Goal: Transaction & Acquisition: Purchase product/service

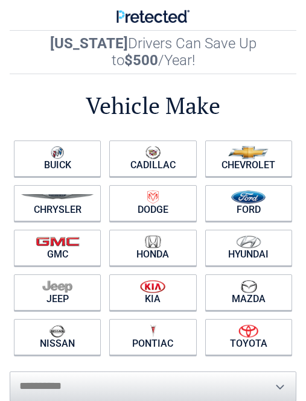
click at [181, 324] on figure at bounding box center [153, 330] width 82 height 13
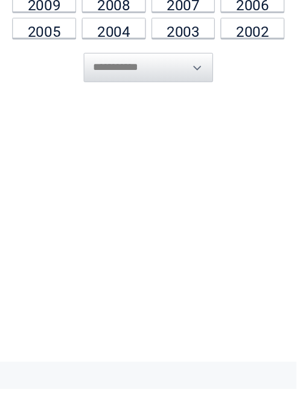
scroll to position [154, 0]
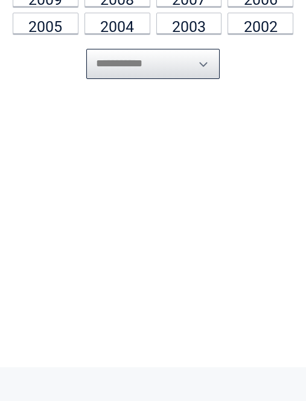
click at [197, 57] on select "**********" at bounding box center [152, 64] width 133 height 30
select select "****"
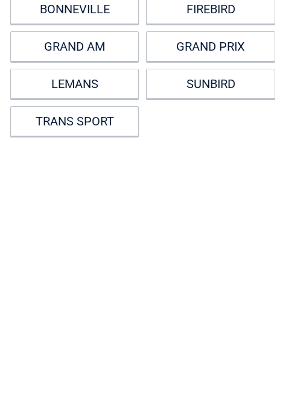
scroll to position [0, 0]
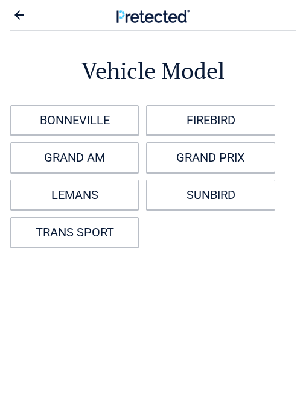
click at [229, 130] on link "FIREBIRD" at bounding box center [210, 120] width 128 height 30
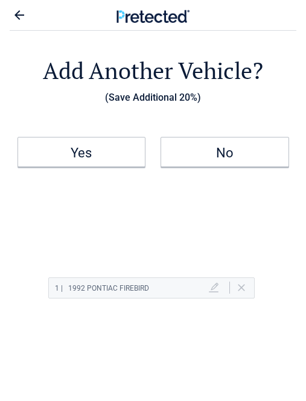
click at [242, 148] on link "No" at bounding box center [224, 152] width 128 height 30
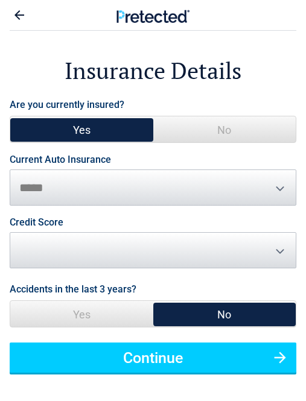
click at [279, 355] on button "Continue" at bounding box center [153, 357] width 286 height 30
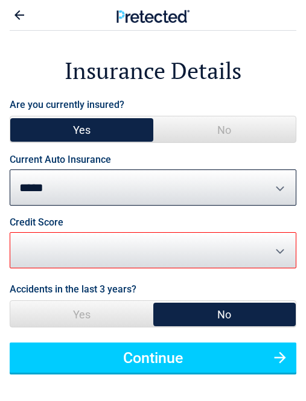
select select "****"
click at [274, 356] on button "Continue" at bounding box center [153, 357] width 286 height 30
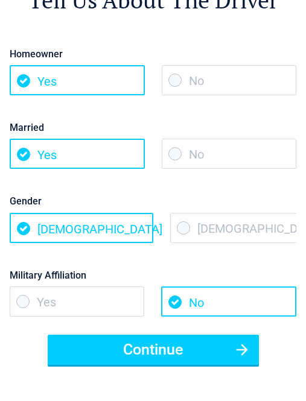
click at [246, 345] on button "Continue" at bounding box center [153, 350] width 211 height 30
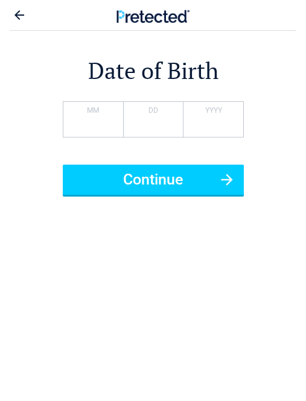
click at [229, 180] on button "Continue" at bounding box center [153, 180] width 181 height 30
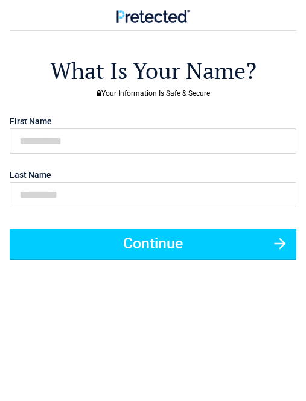
click at [278, 248] on button "Continue" at bounding box center [153, 244] width 286 height 30
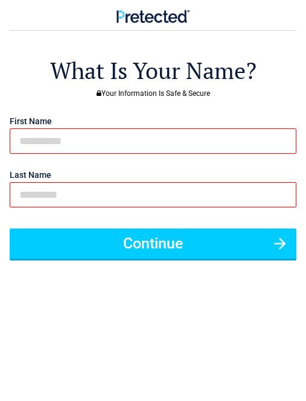
click at [262, 151] on input "text" at bounding box center [153, 140] width 286 height 25
click at [278, 189] on input "text" at bounding box center [153, 194] width 286 height 25
click at [282, 185] on input "text" at bounding box center [153, 194] width 286 height 25
click at [274, 128] on input "text" at bounding box center [153, 140] width 286 height 25
click at [295, 140] on input "text" at bounding box center [153, 140] width 286 height 25
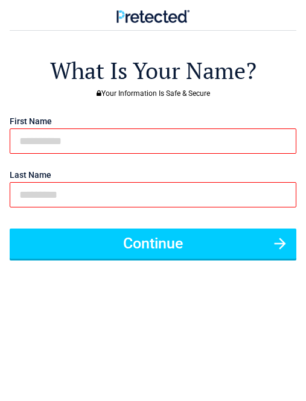
click at [280, 235] on button "Continue" at bounding box center [153, 244] width 286 height 30
click at [292, 189] on input "text" at bounding box center [153, 194] width 286 height 25
click at [272, 235] on button "Continue" at bounding box center [153, 244] width 286 height 30
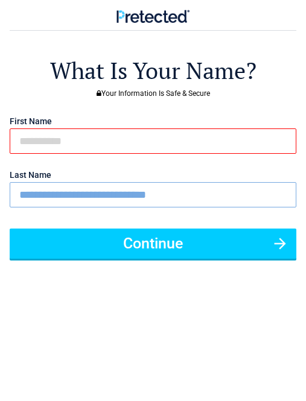
type input "**********"
